Goal: Task Accomplishment & Management: Check status

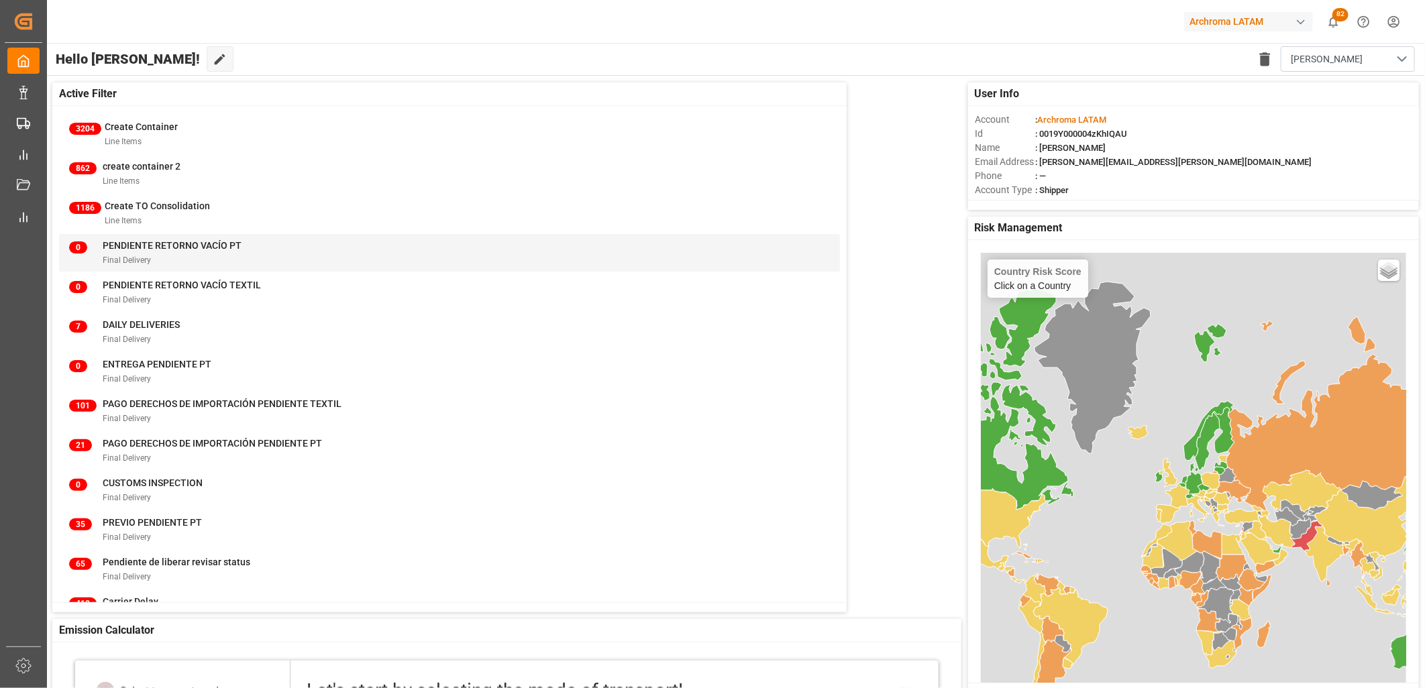
scroll to position [2258, 0]
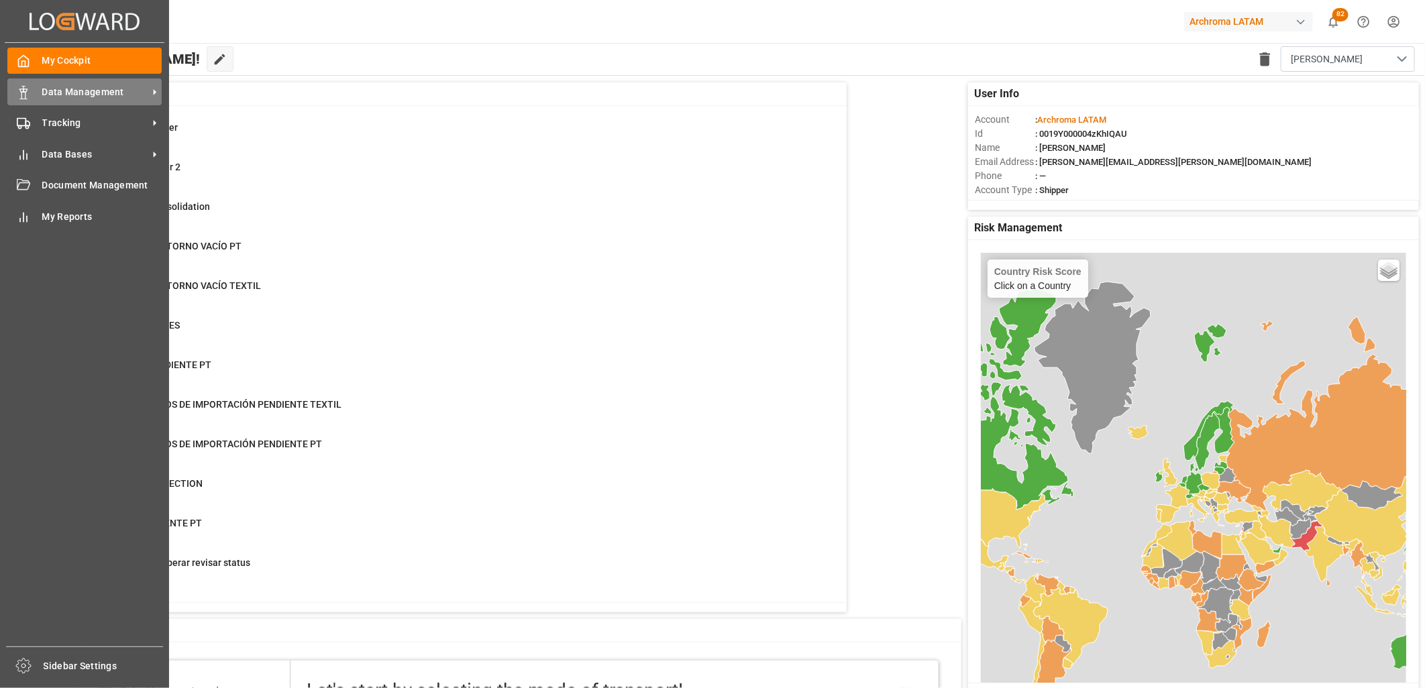
click at [29, 94] on icon at bounding box center [23, 92] width 13 height 13
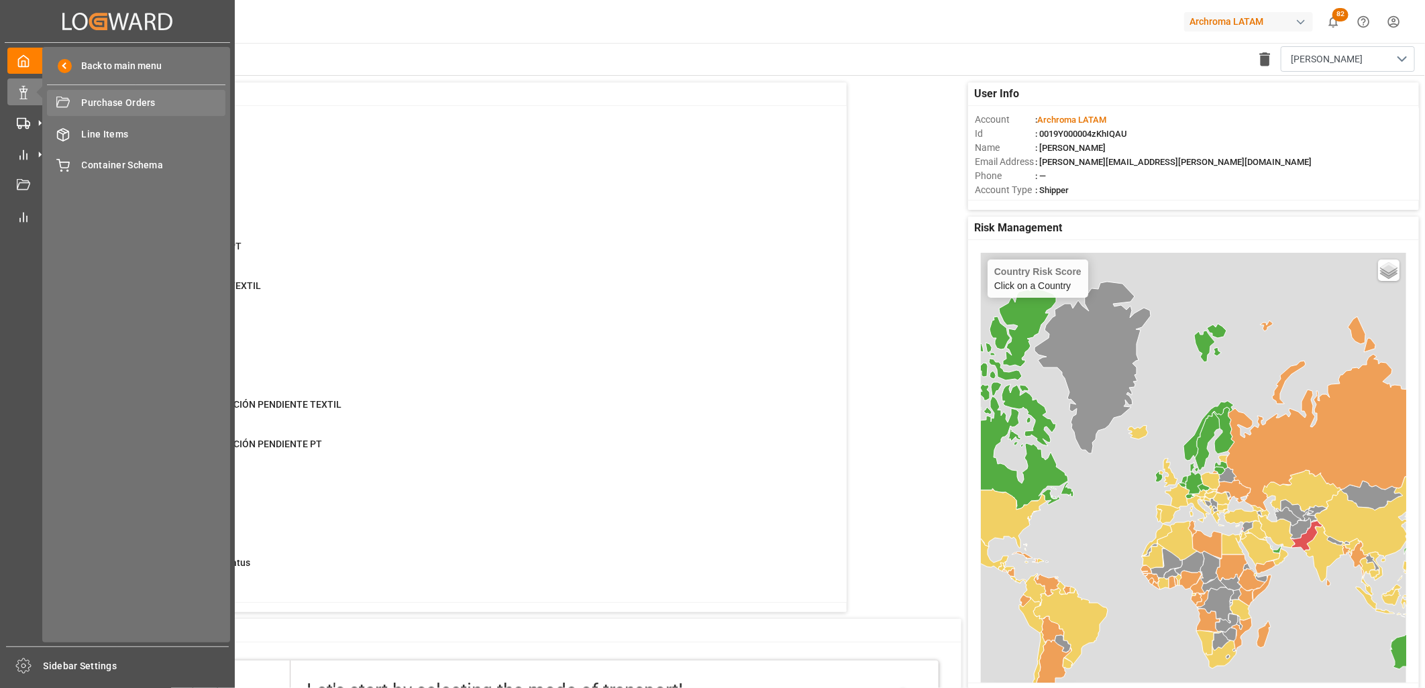
click at [101, 111] on div "Purchase Orders Purchase Orders" at bounding box center [136, 103] width 178 height 26
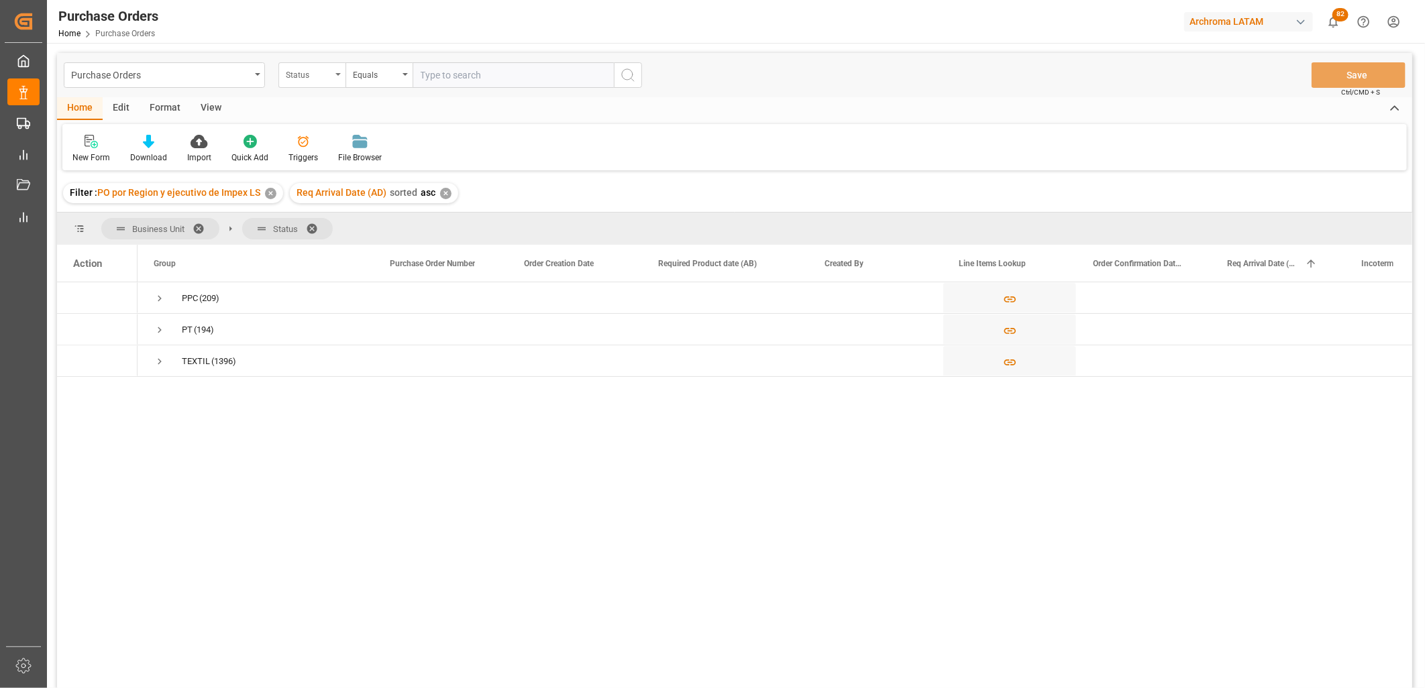
click at [336, 73] on icon "open menu" at bounding box center [337, 74] width 5 height 3
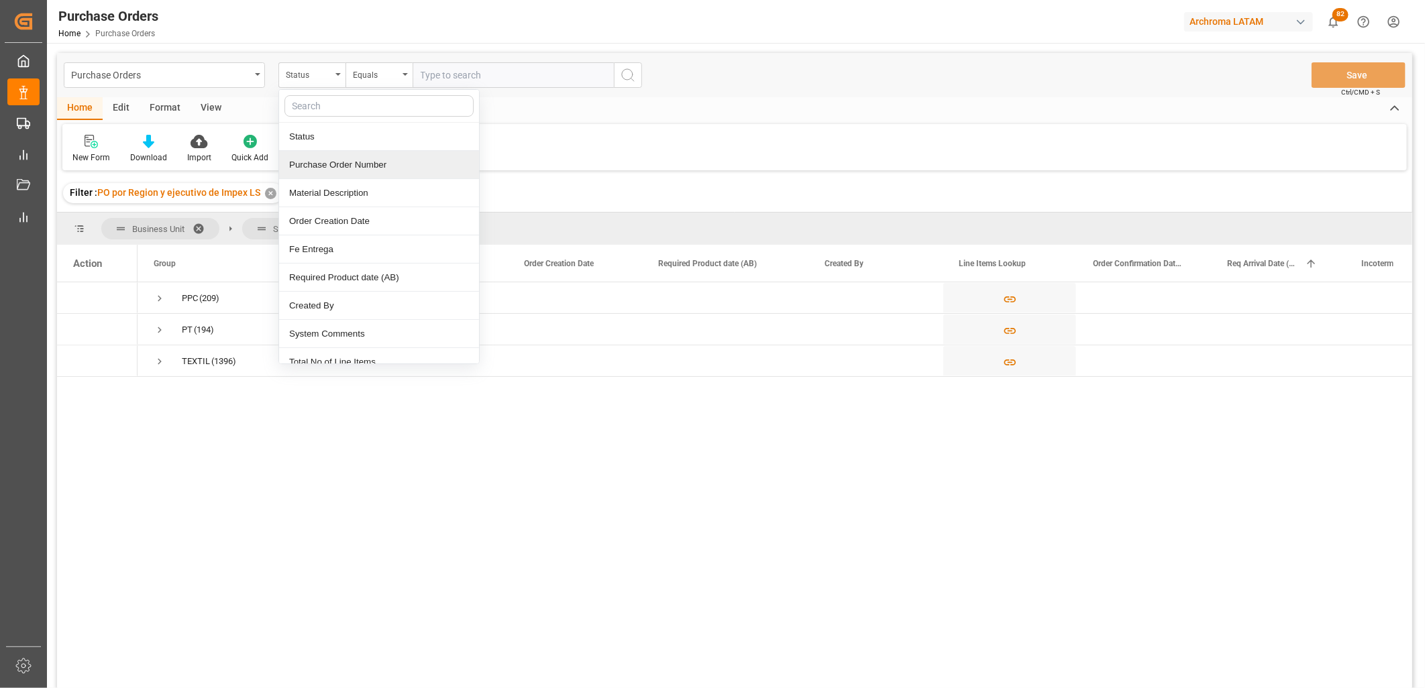
click at [335, 166] on div "Purchase Order Number" at bounding box center [379, 165] width 200 height 28
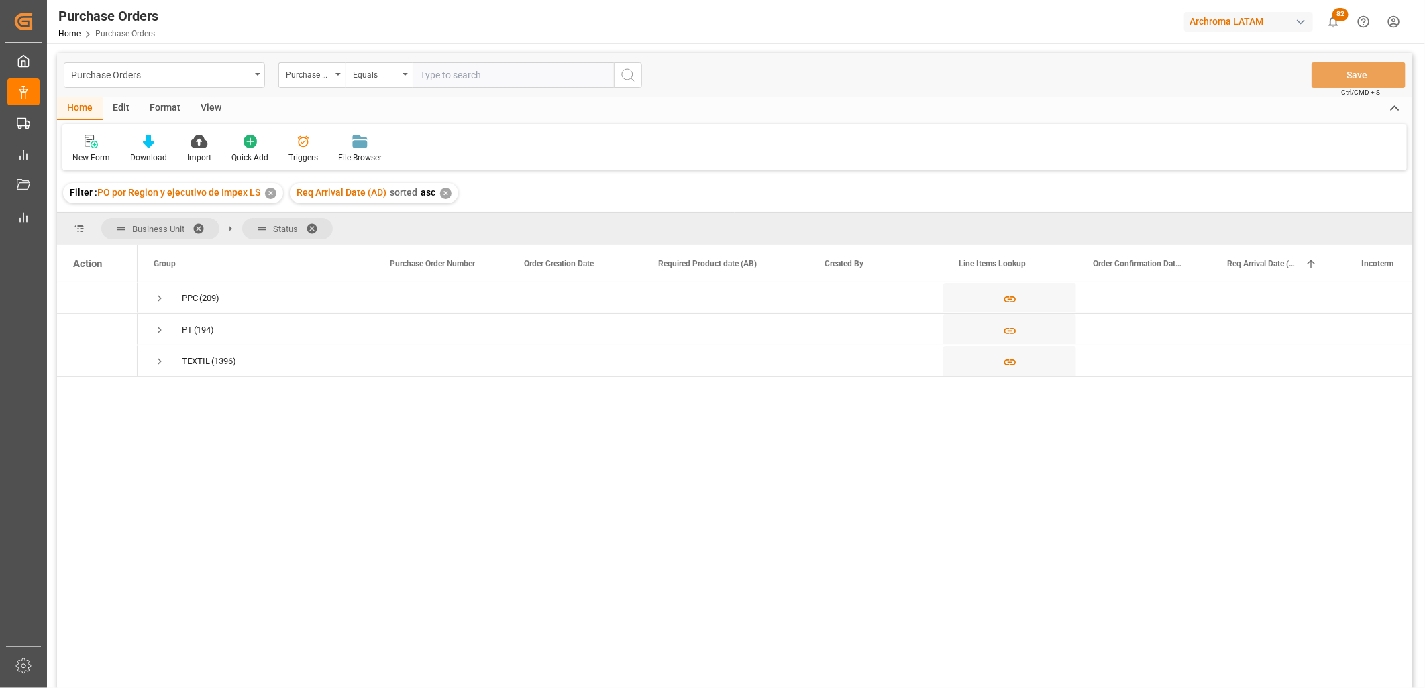
click at [436, 76] on input "text" at bounding box center [513, 74] width 201 height 25
paste input "4504643750"
type input "4504643750"
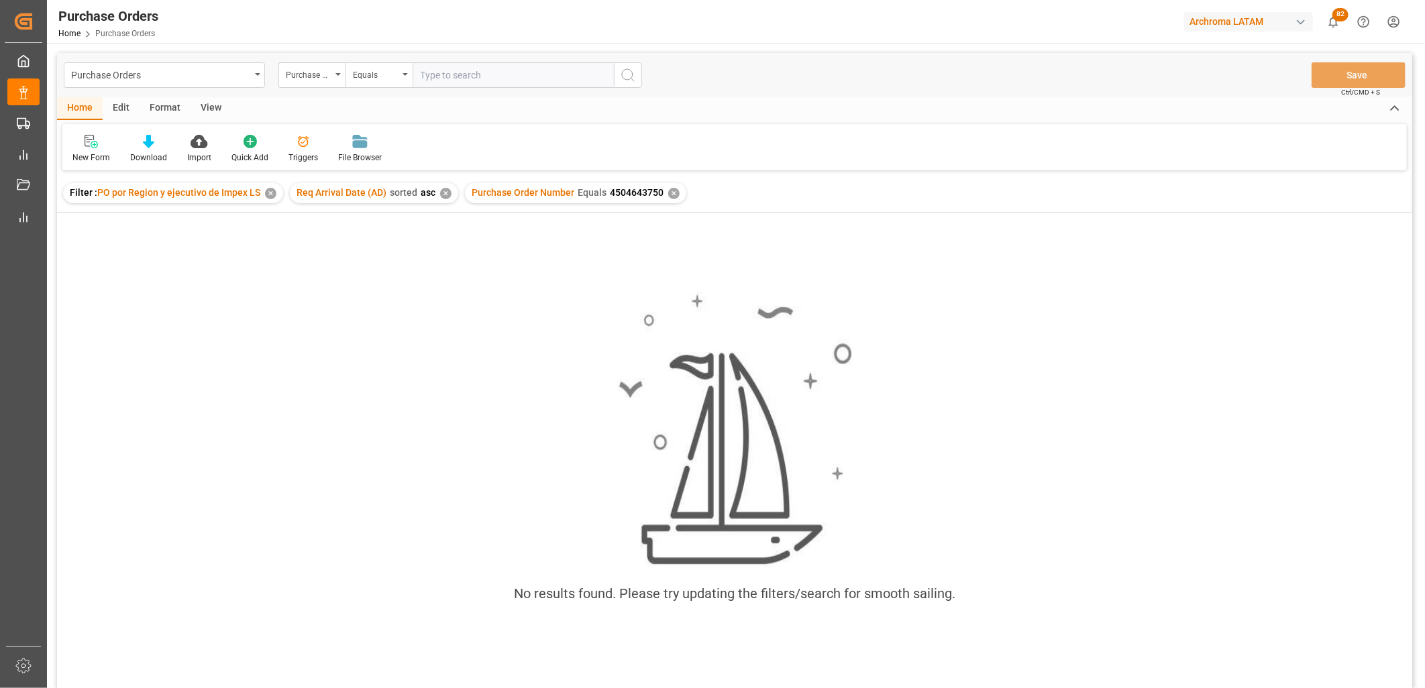
click at [669, 193] on div "✕" at bounding box center [673, 193] width 11 height 11
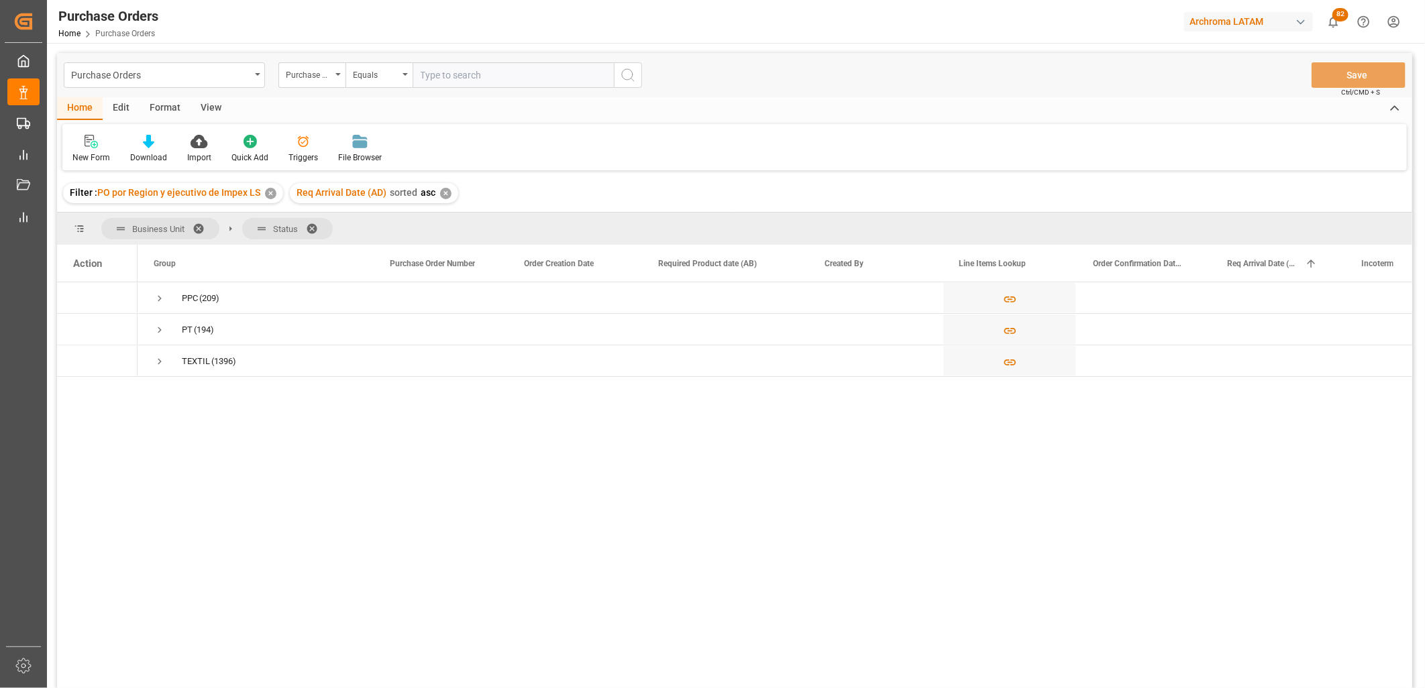
click at [439, 79] on input "text" at bounding box center [513, 74] width 201 height 25
paste input "4504643750"
type input "4504643750"
click at [156, 294] on span "Press SPACE to select this row." at bounding box center [160, 299] width 12 height 12
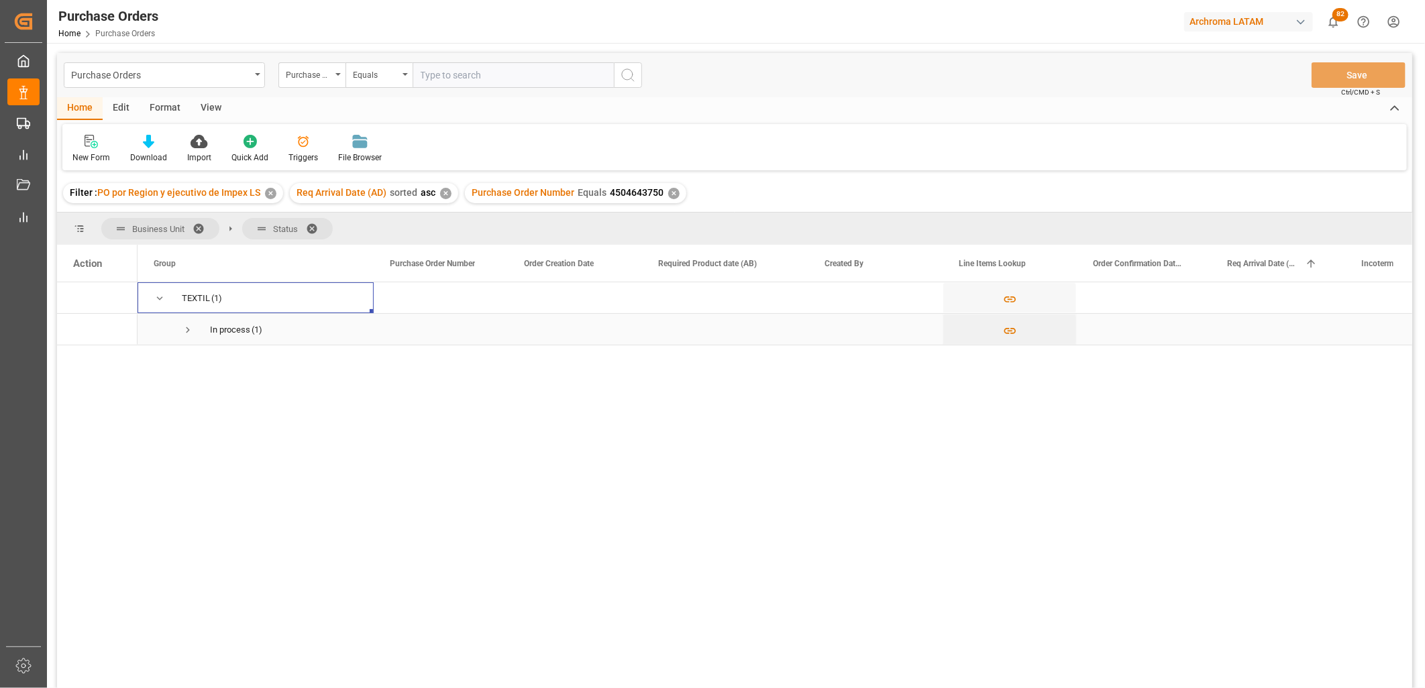
click at [189, 329] on span "Press SPACE to select this row." at bounding box center [188, 330] width 12 height 12
click at [109, 365] on div "Press SPACE to select this row." at bounding box center [102, 362] width 20 height 25
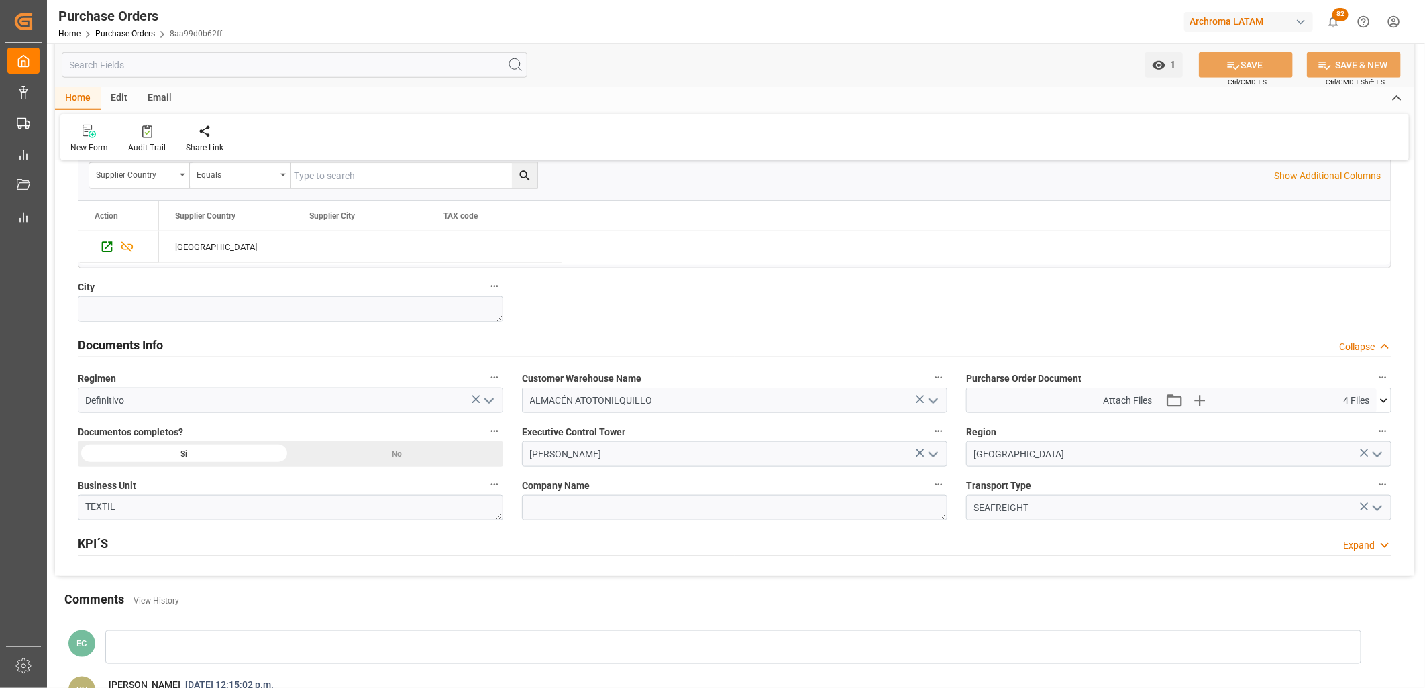
scroll to position [745, 0]
